Goal: Information Seeking & Learning: Learn about a topic

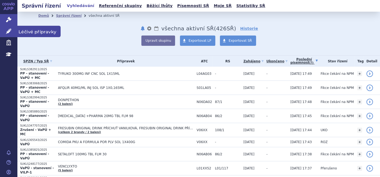
click at [10, 34] on link "Léčivé přípravky" at bounding box center [8, 31] width 17 height 11
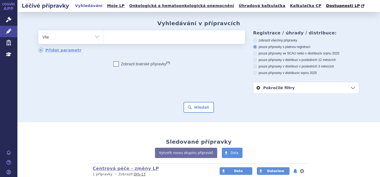
scroll to position [65, 0]
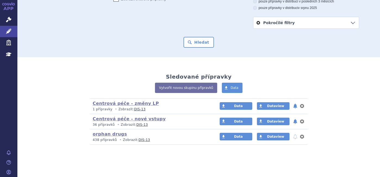
click at [133, 119] on link "Centrová péče - nové vstupy" at bounding box center [129, 119] width 73 height 5
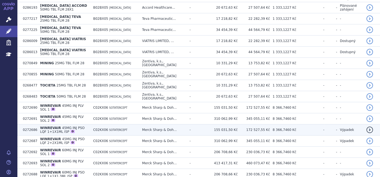
scroll to position [181, 0]
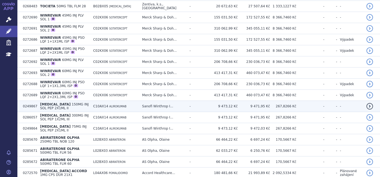
click at [53, 103] on span "PRALUENT" at bounding box center [55, 105] width 30 height 4
click at [64, 103] on span "150MG INJ SOL PEP 2X1ML II" at bounding box center [64, 107] width 49 height 8
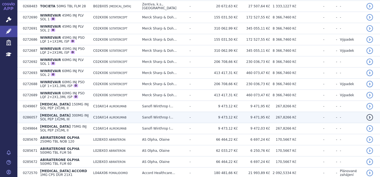
click at [43, 114] on span "PRALUENT" at bounding box center [55, 116] width 30 height 4
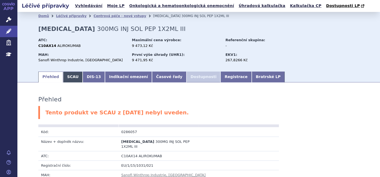
click at [63, 76] on link "SCAU" at bounding box center [73, 77] width 20 height 11
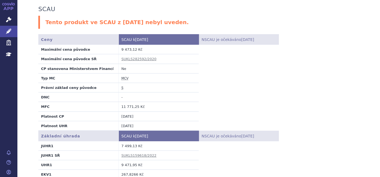
scroll to position [30, 0]
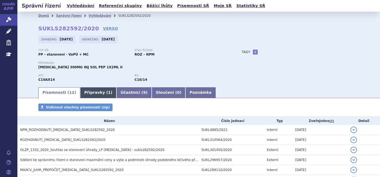
click at [81, 90] on link "Přípravky ( 1 )" at bounding box center [98, 93] width 36 height 11
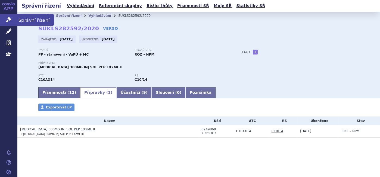
click at [8, 20] on icon at bounding box center [8, 19] width 5 height 5
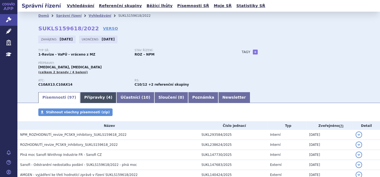
click at [84, 95] on link "Přípravky ( 4 )" at bounding box center [98, 97] width 36 height 11
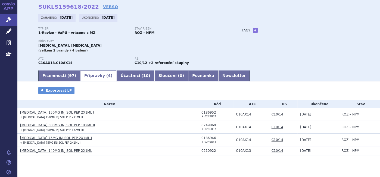
scroll to position [33, 0]
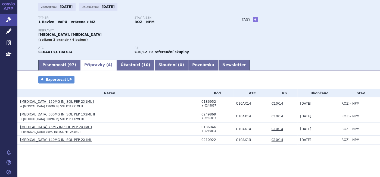
click at [53, 103] on link "PRALUENT 150MG INJ SOL PEP 2X1ML I" at bounding box center [57, 102] width 74 height 4
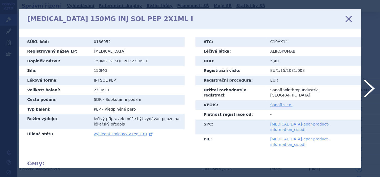
click at [308, 122] on link "praluent-epar-product-information_cs.pdf" at bounding box center [299, 127] width 59 height 10
click at [348, 17] on icon at bounding box center [348, 18] width 11 height 11
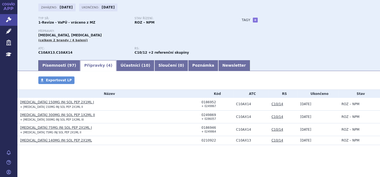
scroll to position [33, 0]
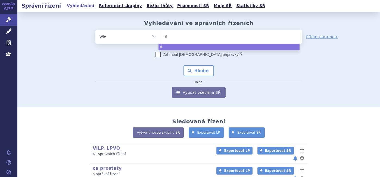
type input "dr"
type input "da"
type input "dar"
type input "darza"
type input "darzae"
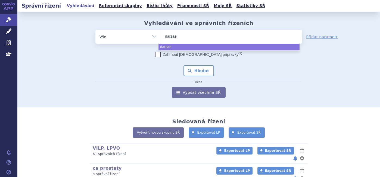
type input "darza"
type input "darzale"
type input "[MEDICAL_DATA]"
select select "[MEDICAL_DATA]"
click at [197, 71] on button "Hledat" at bounding box center [198, 70] width 31 height 11
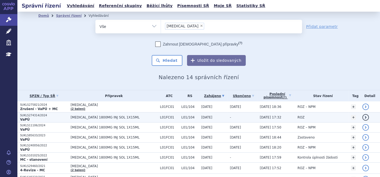
click at [64, 115] on p "SUKLS274314/2024" at bounding box center [44, 116] width 48 height 4
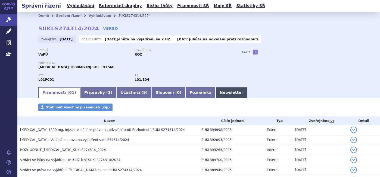
click at [216, 97] on link "Newsletter" at bounding box center [232, 93] width 32 height 11
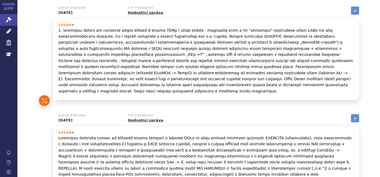
scroll to position [74, 0]
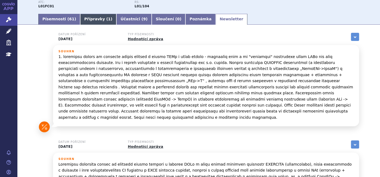
click at [94, 20] on link "Přípravky ( 1 )" at bounding box center [98, 19] width 36 height 11
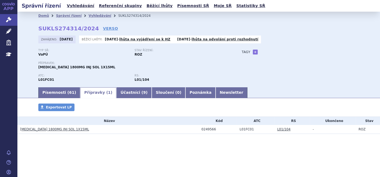
click at [70, 24] on div "Domů Správní řízení Vyhledávání SUKLS274314/2024 SUKLS274314/2024 VERSO Zahájen…" at bounding box center [198, 53] width 342 height 67
click at [57, 96] on link "Písemnosti ( 61 )" at bounding box center [59, 93] width 42 height 11
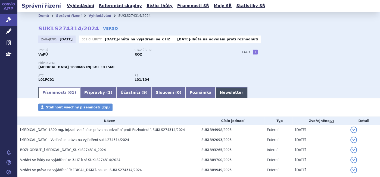
click at [216, 93] on link "Newsletter" at bounding box center [232, 93] width 32 height 11
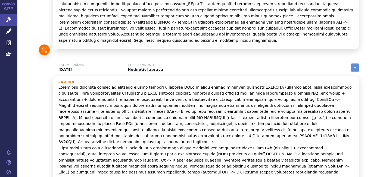
scroll to position [181, 0]
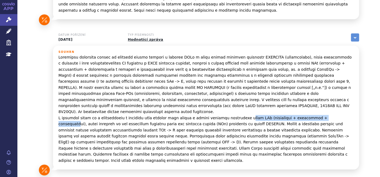
drag, startPoint x: 220, startPoint y: 106, endPoint x: 303, endPoint y: 108, distance: 82.9
click at [303, 108] on p at bounding box center [205, 109] width 295 height 110
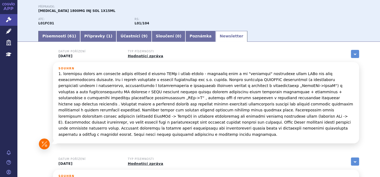
scroll to position [30, 0]
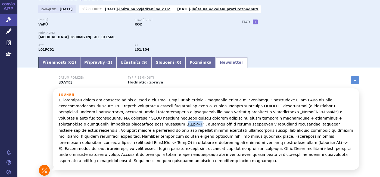
drag, startPoint x: 331, startPoint y: 118, endPoint x: 320, endPoint y: 117, distance: 11.2
click at [320, 117] on p at bounding box center [205, 130] width 295 height 67
copy p "VTd->R"
click at [63, 65] on link "Písemnosti ( 61 )" at bounding box center [59, 62] width 42 height 11
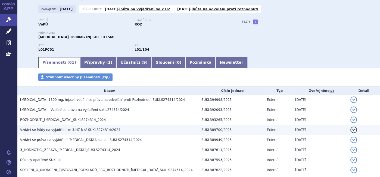
scroll to position [90, 0]
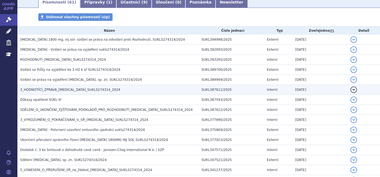
click at [63, 89] on span "3_HODNOTÍCÍ_ZPRÁVA_DARZALEX_SUKLS274314_2024" at bounding box center [70, 90] width 100 height 4
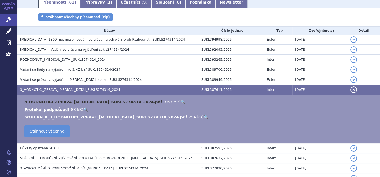
click at [61, 100] on link "3_HODNOTÍCÍ_ZPRÁVA_DARZALEX_SUKLS274314_2024.pdf" at bounding box center [93, 102] width 138 height 4
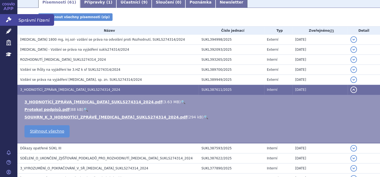
click at [12, 17] on link "Správní řízení" at bounding box center [8, 19] width 17 height 11
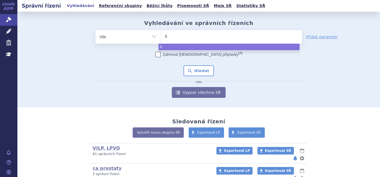
type input "ba"
type input "bav"
type input "bave"
type input "bavenc"
type input "bavenci"
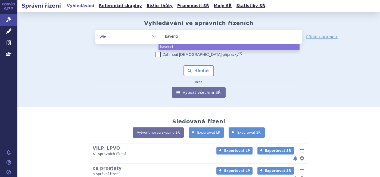
type input "[MEDICAL_DATA]"
select select "[MEDICAL_DATA]"
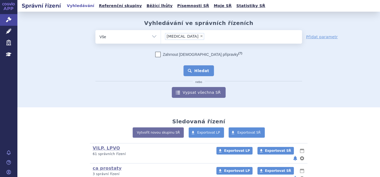
click at [192, 71] on button "Hledat" at bounding box center [198, 70] width 31 height 11
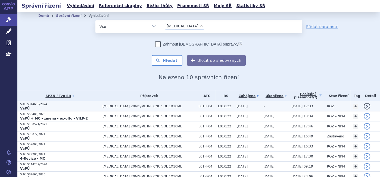
click at [31, 109] on p "VaPÚ" at bounding box center [60, 109] width 80 height 4
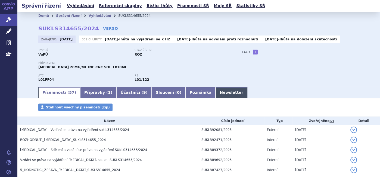
click at [216, 90] on link "Newsletter" at bounding box center [232, 93] width 32 height 11
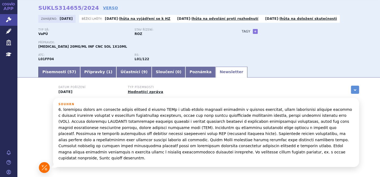
scroll to position [30, 0]
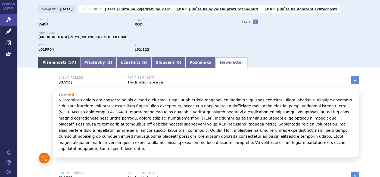
click at [45, 61] on link "Písemnosti ( 57 )" at bounding box center [59, 62] width 42 height 11
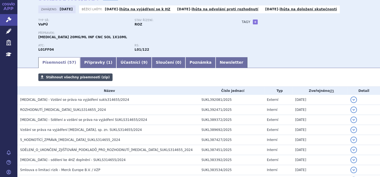
scroll to position [60, 0]
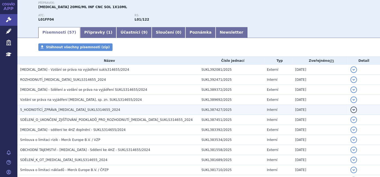
click at [65, 111] on span "5_HODNOTÍCÍ_ZPRÁVA_BAVENCIO_SUKLS314655_2024" at bounding box center [70, 110] width 100 height 4
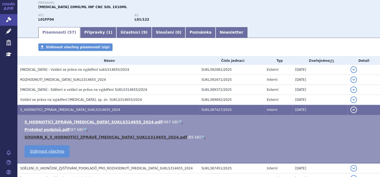
click at [59, 135] on link "SOUHRN_K_5_HODNOTÍCÍ_ZPRÁVĚ_BAVENCIO_SUKLS314655_2024.pdf" at bounding box center [105, 137] width 163 height 4
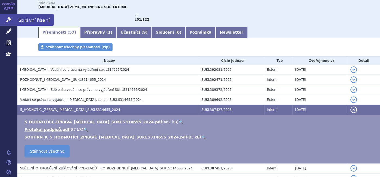
click at [9, 24] on link "Správní řízení" at bounding box center [8, 19] width 17 height 11
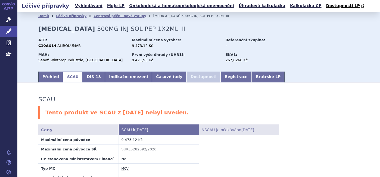
scroll to position [30, 0]
